Goal: Task Accomplishment & Management: Use online tool/utility

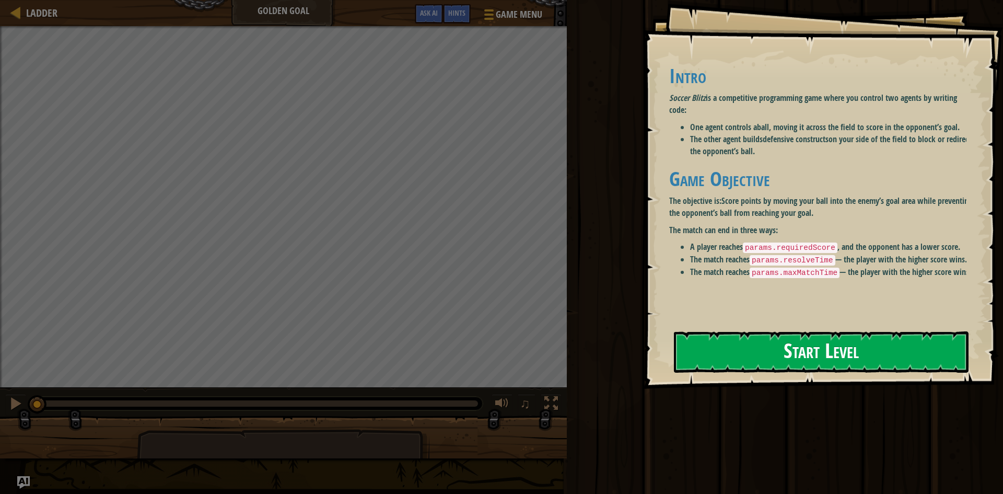
click at [707, 349] on button "Start Level" at bounding box center [821, 351] width 295 height 41
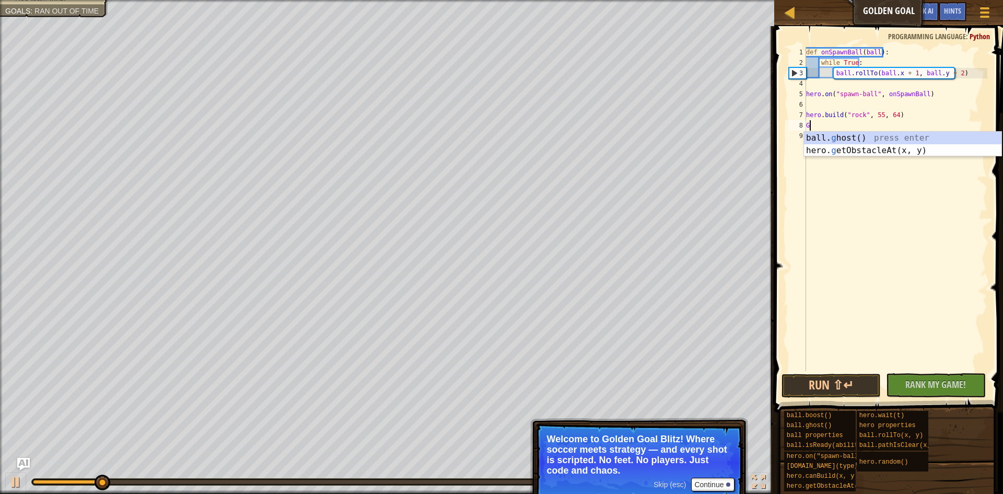
scroll to position [5, 0]
click at [826, 142] on div "ball. g host() press enter hero. g etObstacleAt(x, y) press enter" at bounding box center [903, 157] width 198 height 50
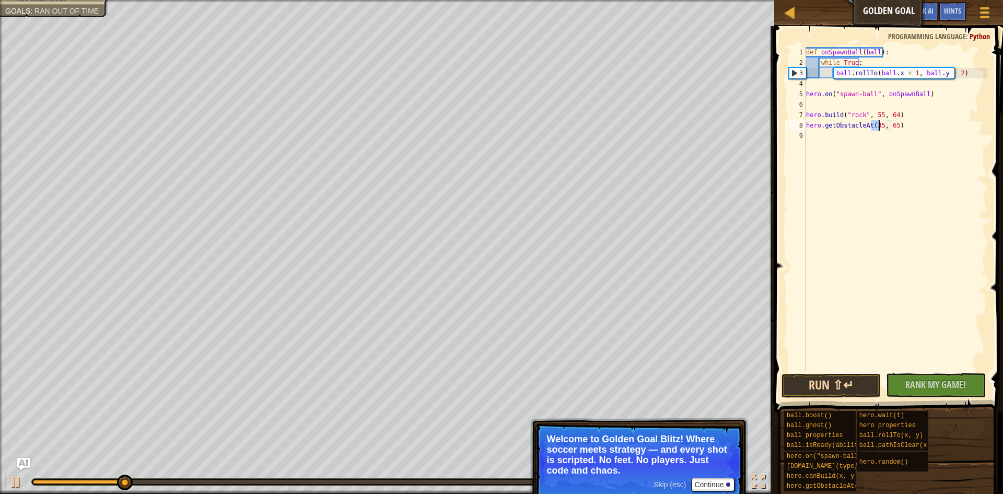
type textarea "hero.getObstacleAt(35, 65)"
click at [848, 392] on button "Run ⇧↵" at bounding box center [832, 386] width 100 height 24
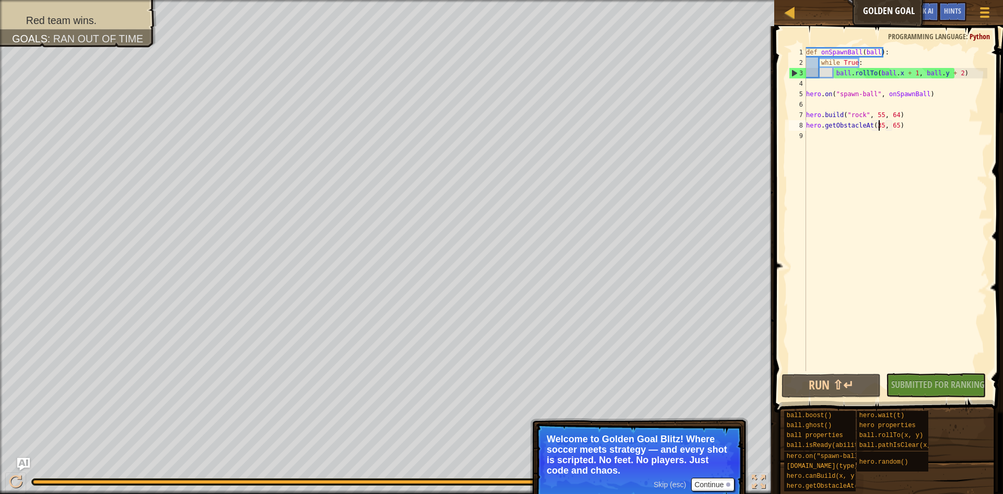
scroll to position [5, 0]
